Goal: Information Seeking & Learning: Learn about a topic

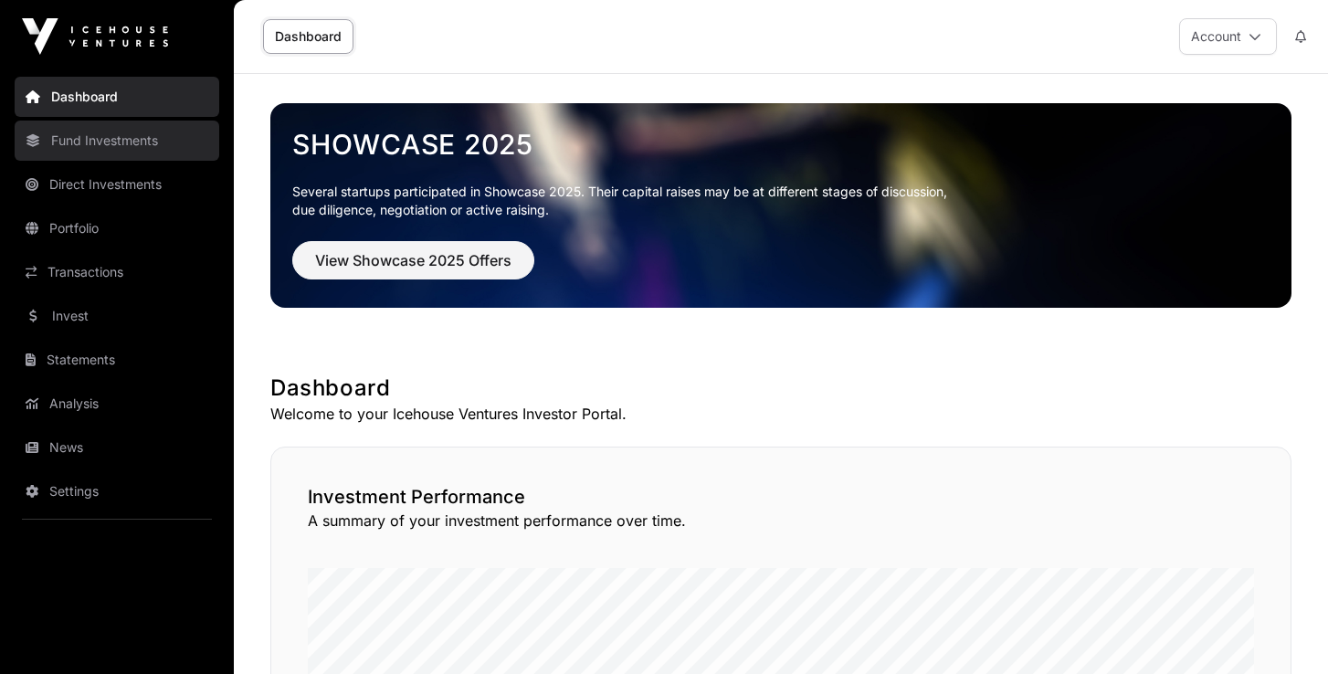
click at [111, 140] on link "Fund Investments" at bounding box center [117, 141] width 205 height 40
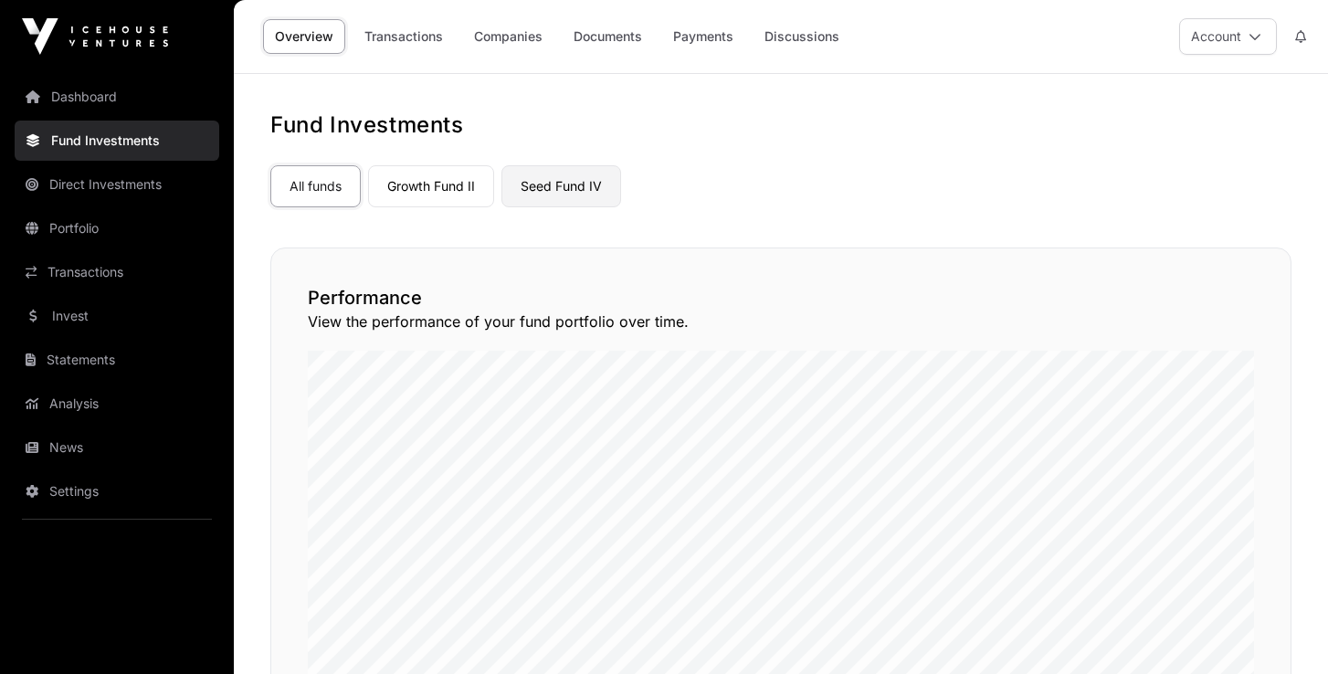
click at [567, 196] on link "Seed Fund IV" at bounding box center [561, 186] width 120 height 42
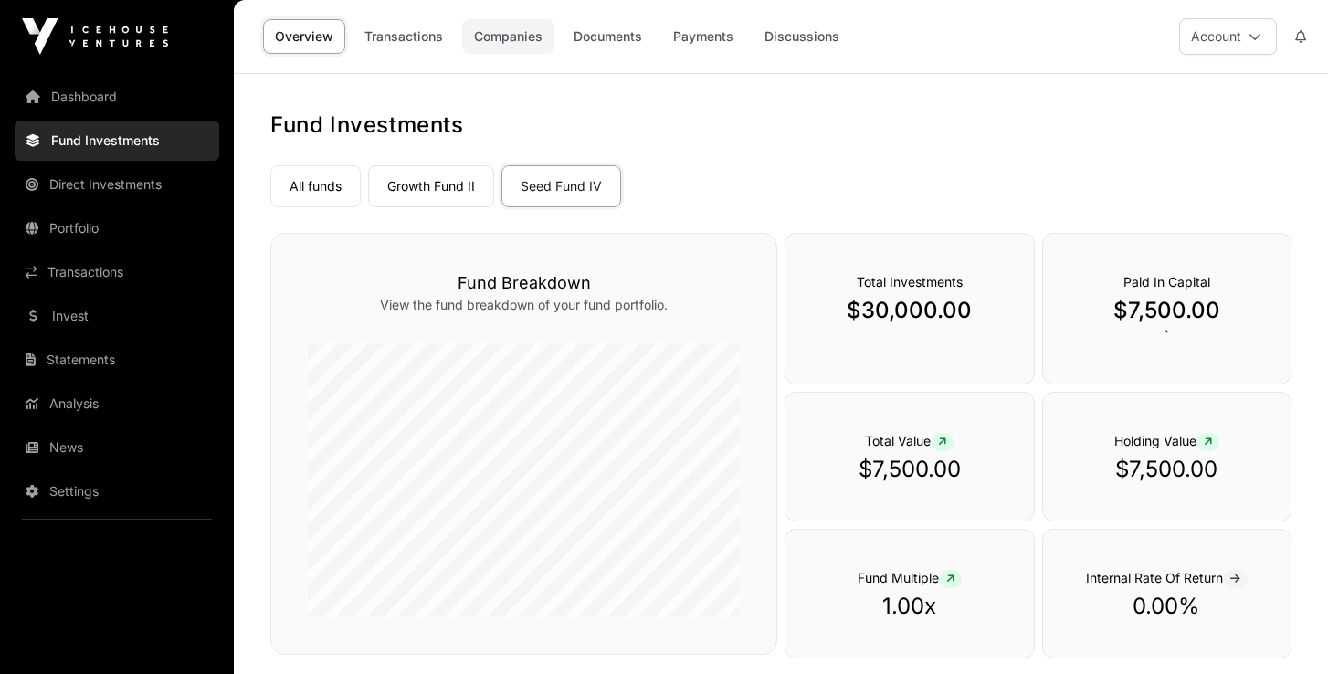
click at [526, 38] on link "Companies" at bounding box center [508, 36] width 92 height 35
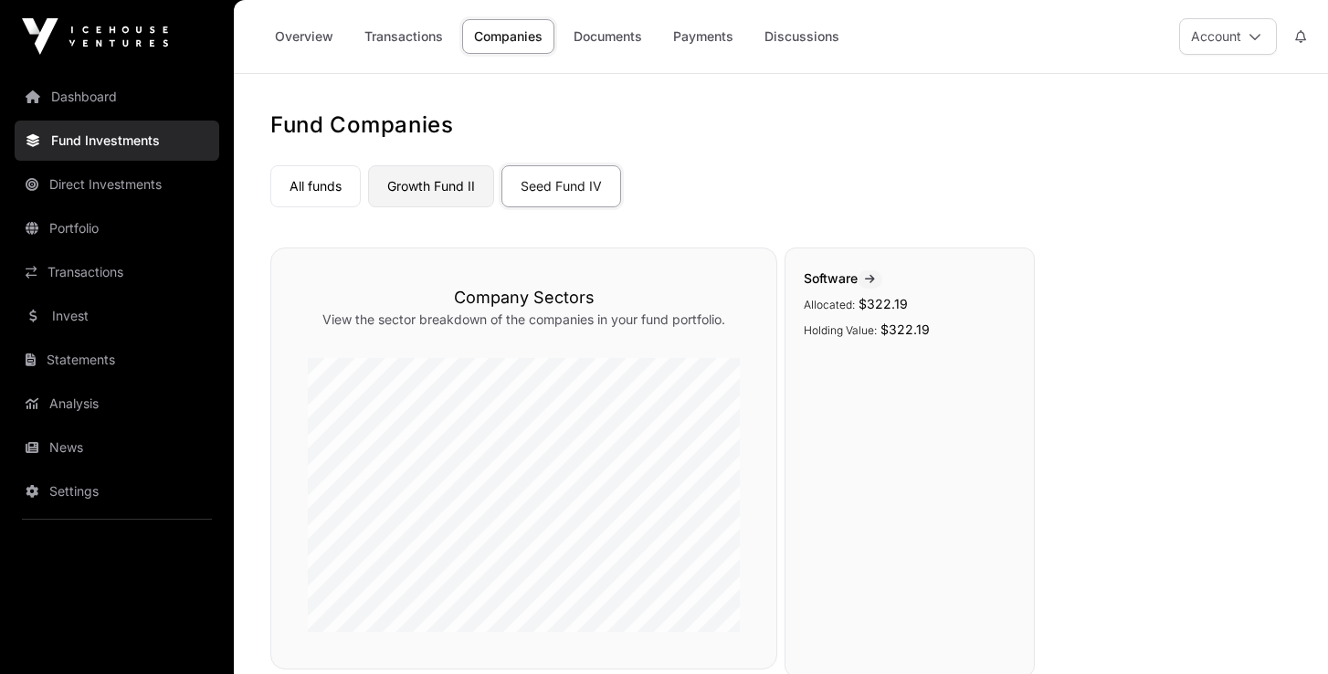
click at [419, 185] on link "Growth Fund II" at bounding box center [431, 186] width 126 height 42
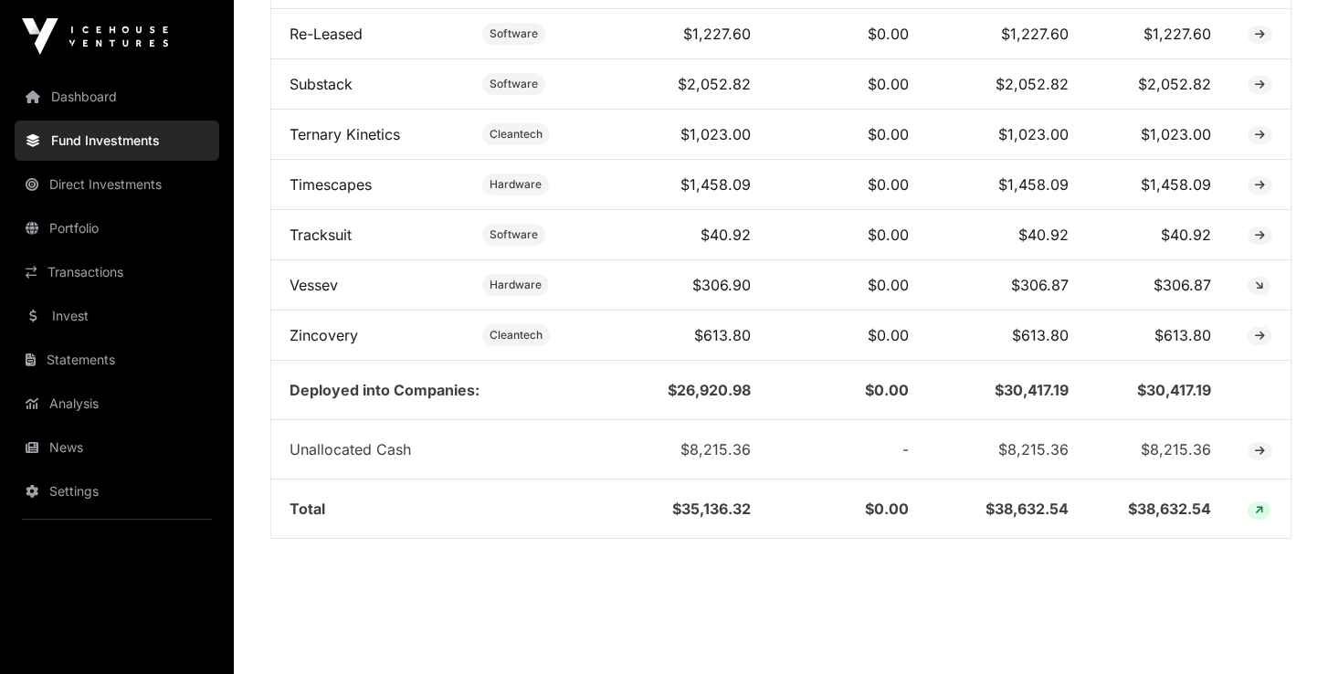
scroll to position [1318, 0]
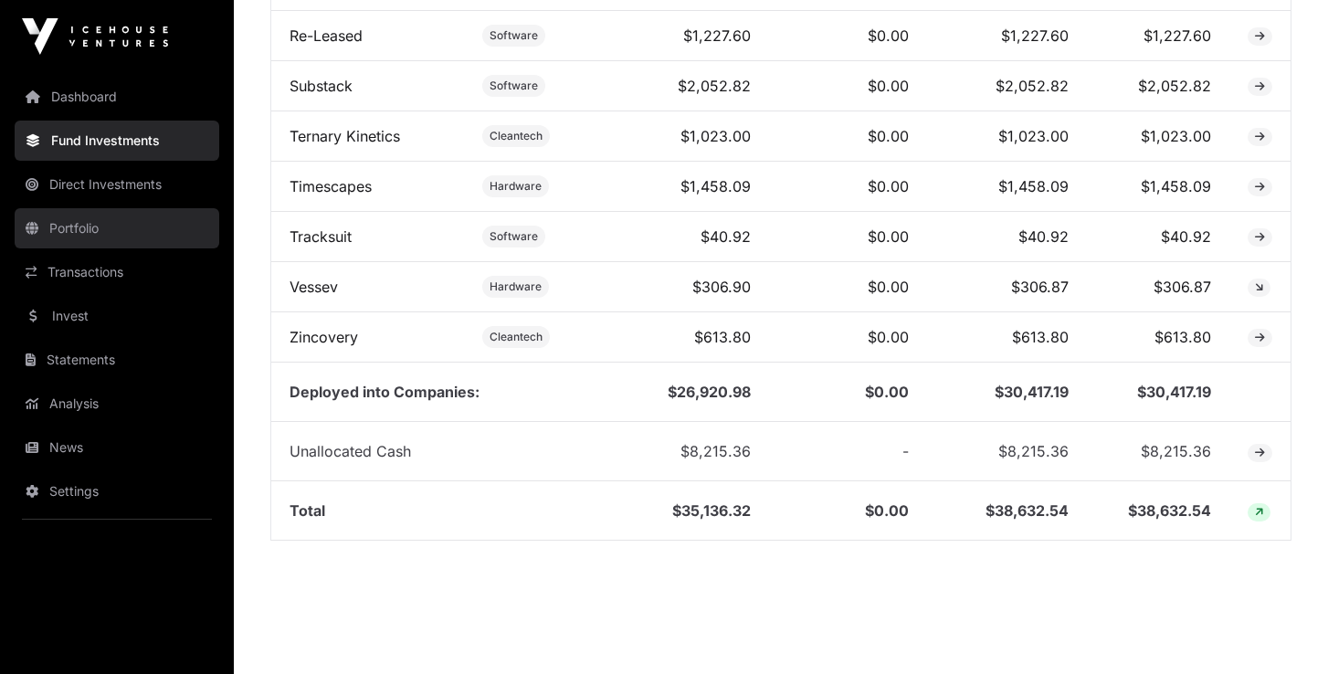
click at [80, 226] on link "Portfolio" at bounding box center [117, 228] width 205 height 40
